Goal: Information Seeking & Learning: Learn about a topic

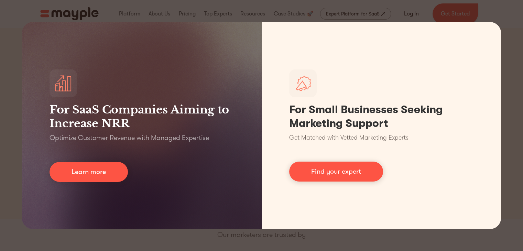
click at [431, 5] on div "For SaaS Companies Aiming to Increase NRR Optimize Customer Revenue with Manage…" at bounding box center [261, 125] width 523 height 251
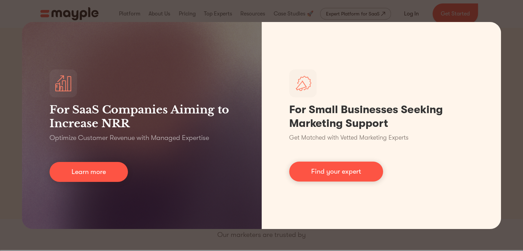
click at [369, 10] on div "For SaaS Companies Aiming to Increase NRR Optimize Customer Revenue with Manage…" at bounding box center [261, 125] width 523 height 251
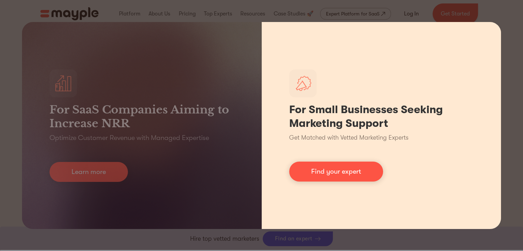
scroll to position [279, 0]
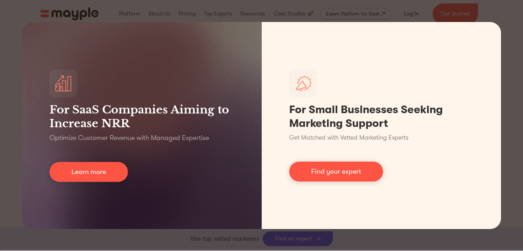
click at [484, 15] on div "For SaaS Companies Aiming to Increase NRR Optimize Customer Revenue with Manage…" at bounding box center [261, 125] width 523 height 251
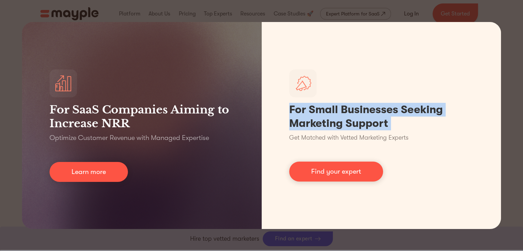
click at [484, 15] on div "For SaaS Companies Aiming to Increase NRR Optimize Customer Revenue with Manage…" at bounding box center [261, 125] width 523 height 251
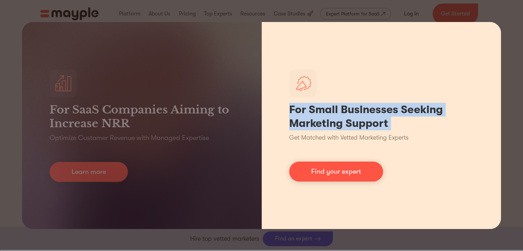
scroll to position [371, 0]
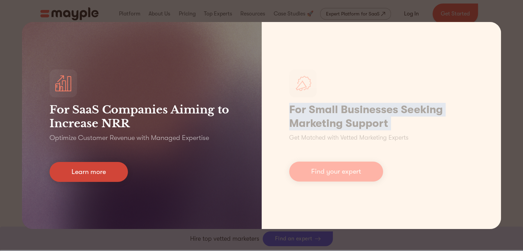
click at [115, 175] on link "Learn more" at bounding box center [88, 172] width 78 height 20
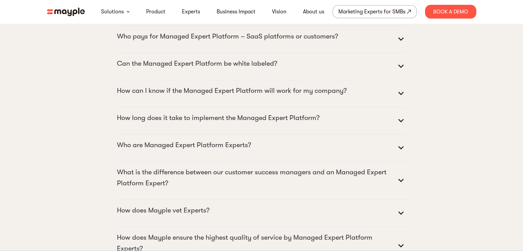
scroll to position [3167, 0]
